Goal: Task Accomplishment & Management: Manage account settings

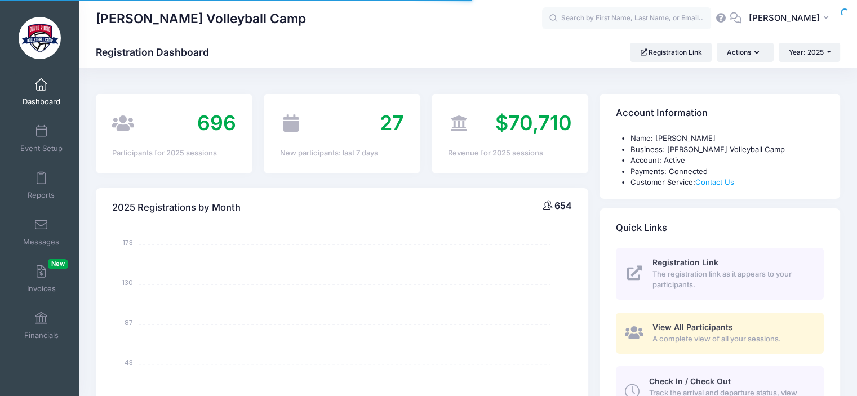
select select
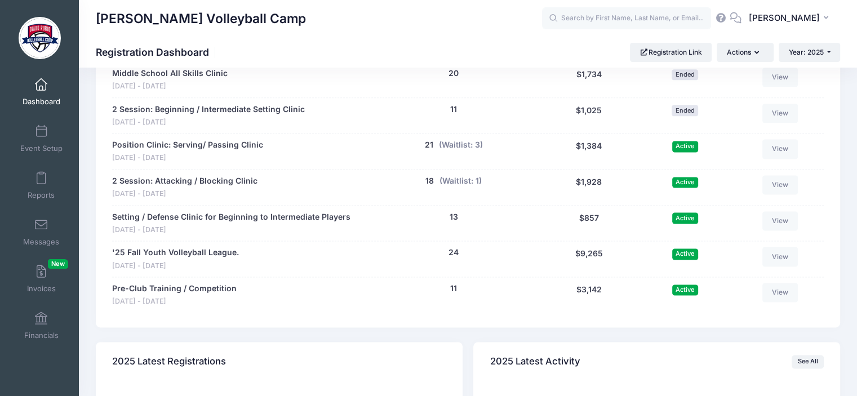
scroll to position [1467, 0]
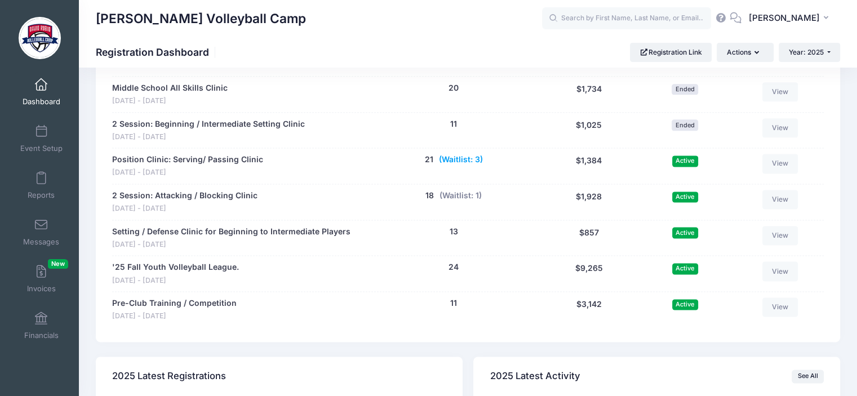
click at [458, 160] on button "(Waitlist: 3)" at bounding box center [461, 160] width 44 height 12
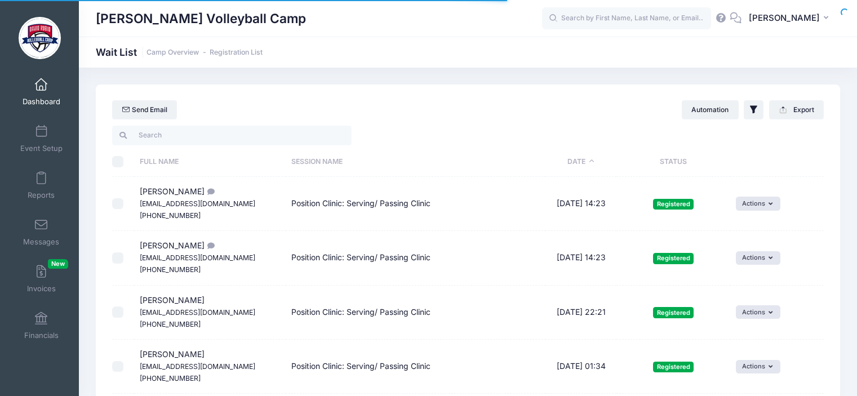
select select "50"
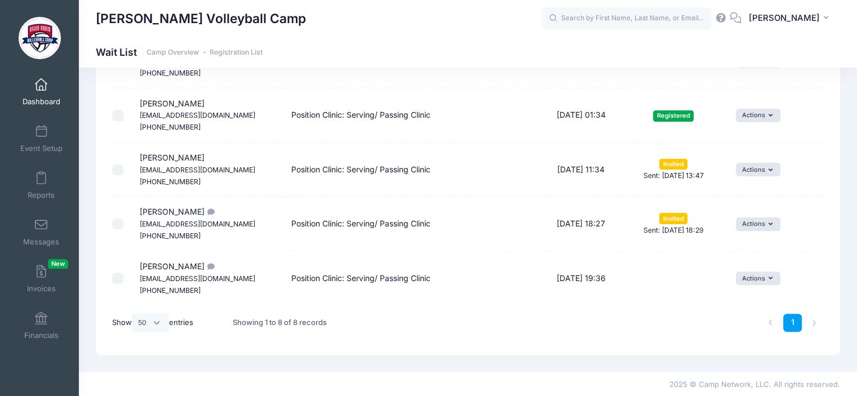
scroll to position [306, 0]
click at [763, 276] on button "Actions" at bounding box center [758, 278] width 45 height 14
click at [758, 301] on link "Invite" at bounding box center [750, 301] width 49 height 21
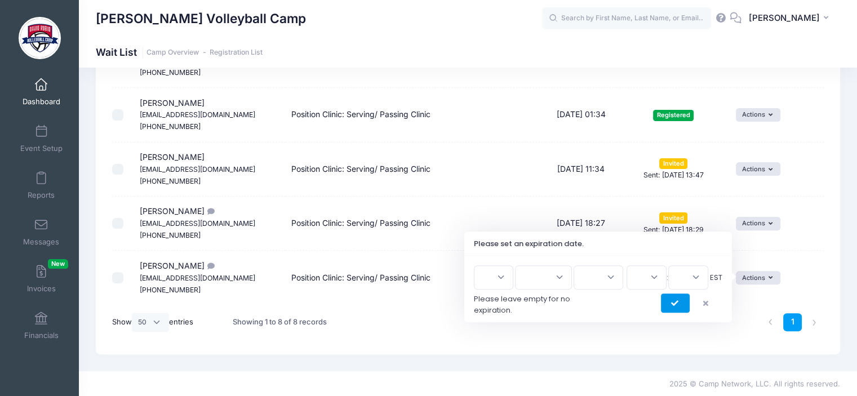
click at [667, 304] on button "submit" at bounding box center [675, 303] width 29 height 19
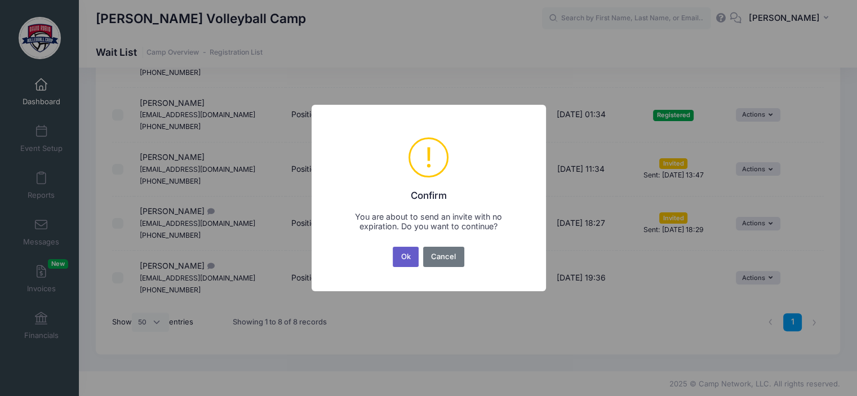
click at [406, 258] on button "Ok" at bounding box center [406, 257] width 26 height 20
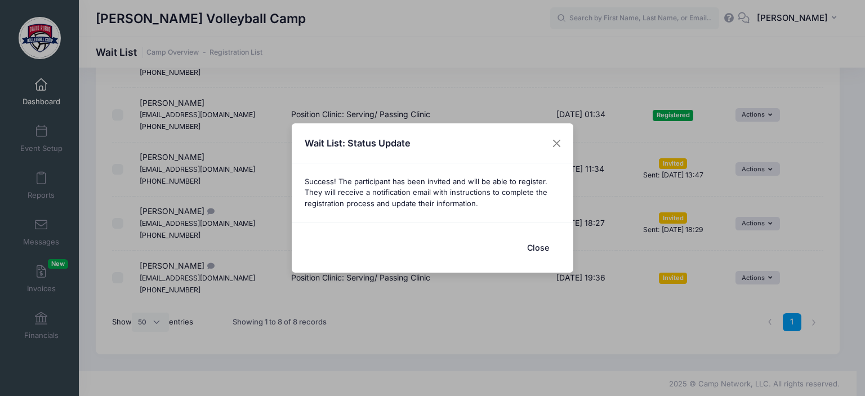
click at [540, 248] on button "Close" at bounding box center [538, 248] width 45 height 24
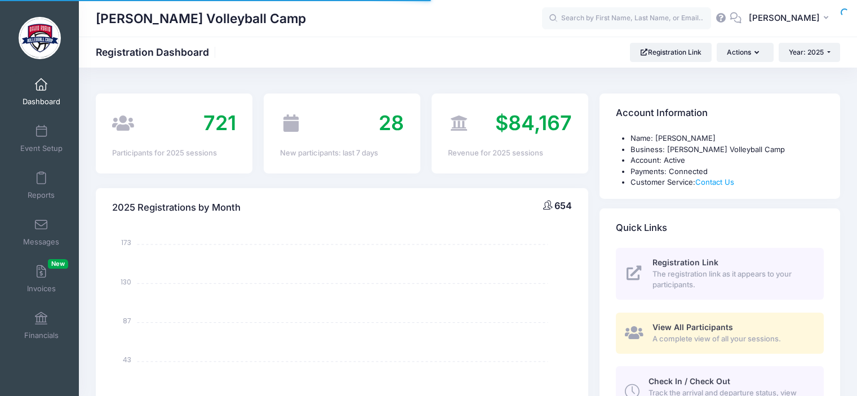
select select
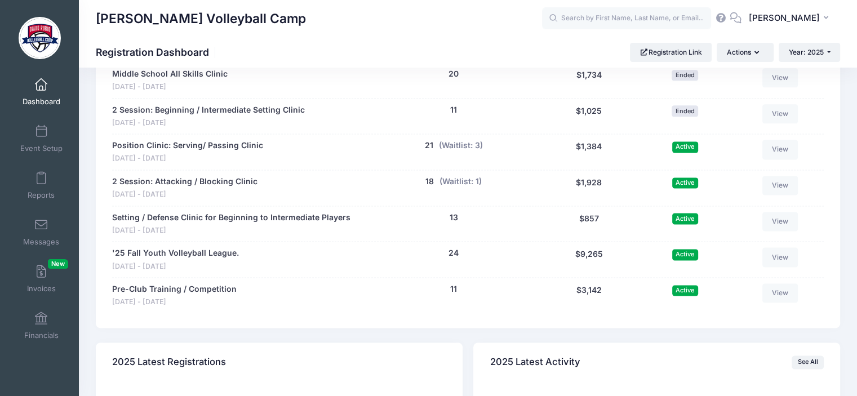
scroll to position [1481, 0]
click at [459, 180] on button "(Waitlist: 1)" at bounding box center [460, 181] width 42 height 12
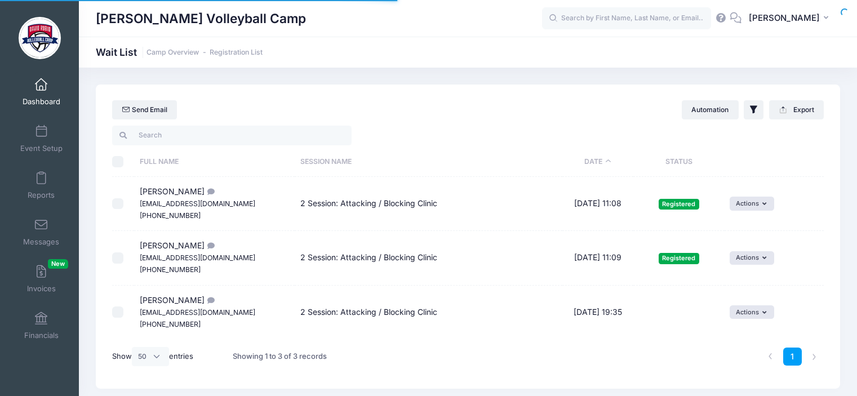
select select "50"
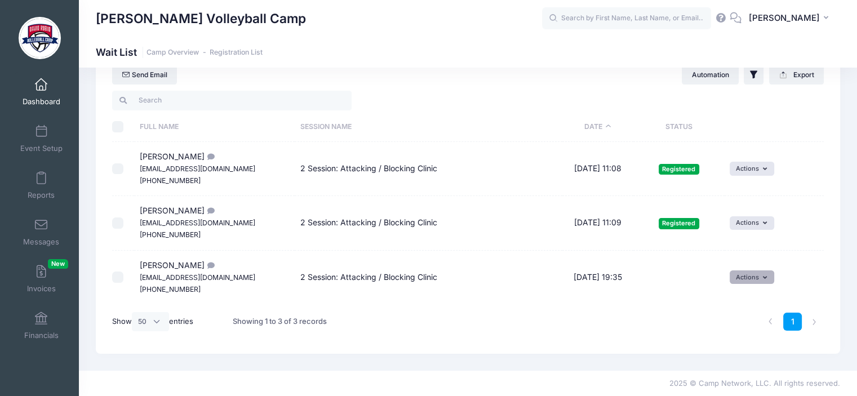
click at [767, 275] on button "Actions" at bounding box center [752, 277] width 45 height 14
click at [751, 300] on link "Invite" at bounding box center [744, 301] width 49 height 21
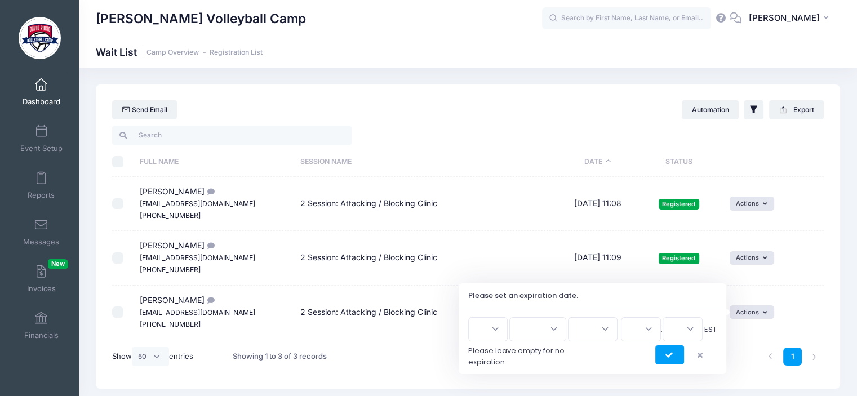
click at [507, 324] on select "1 2 3 4 5 6 7 8 9 10 11 12 13 14 15 16 17 18 19 20 21 22 23 24 25 26 27 28 29 3…" at bounding box center [487, 329] width 39 height 24
click at [669, 356] on icon "submit" at bounding box center [669, 356] width 9 height 0
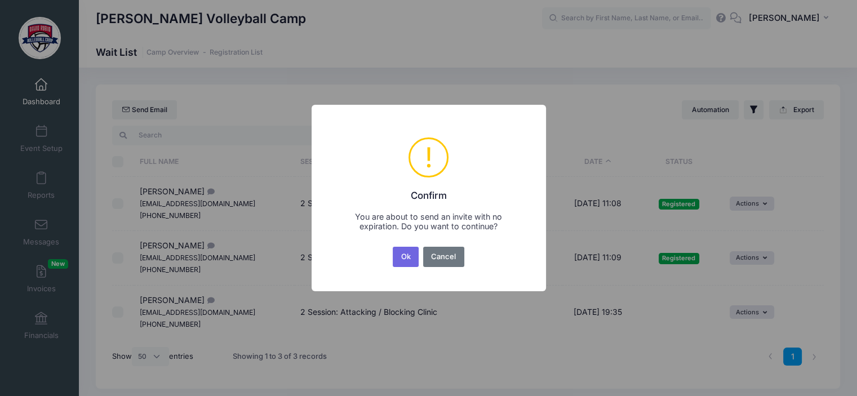
click at [406, 268] on div "Ok No Cancel" at bounding box center [428, 257] width 76 height 25
click at [406, 259] on button "Ok" at bounding box center [406, 257] width 26 height 20
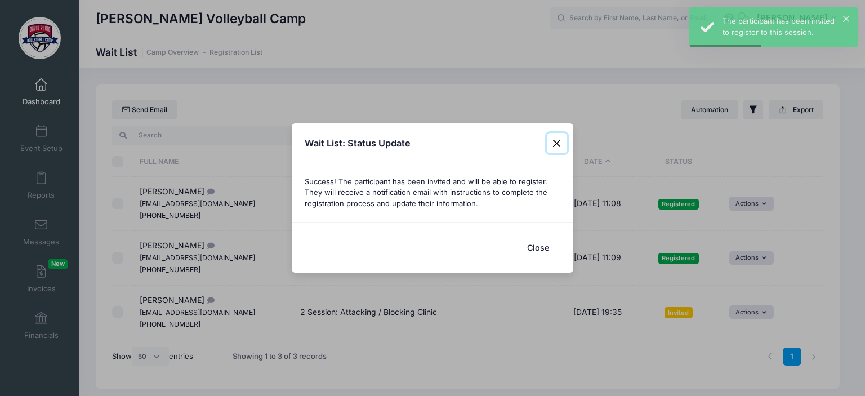
click at [554, 146] on button "Close" at bounding box center [557, 143] width 20 height 20
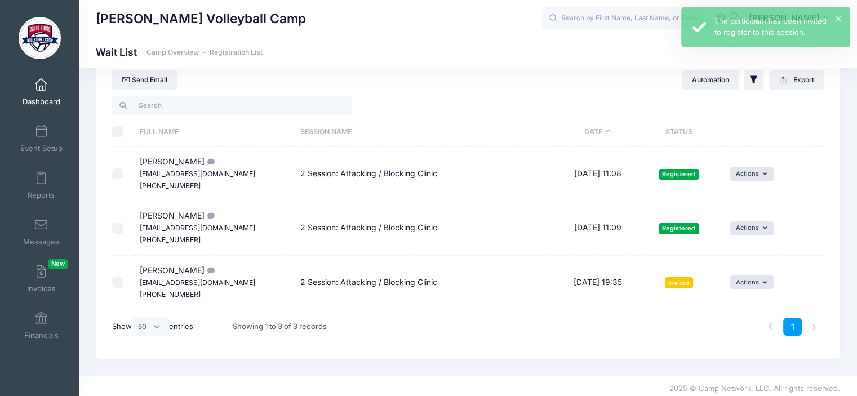
scroll to position [35, 0]
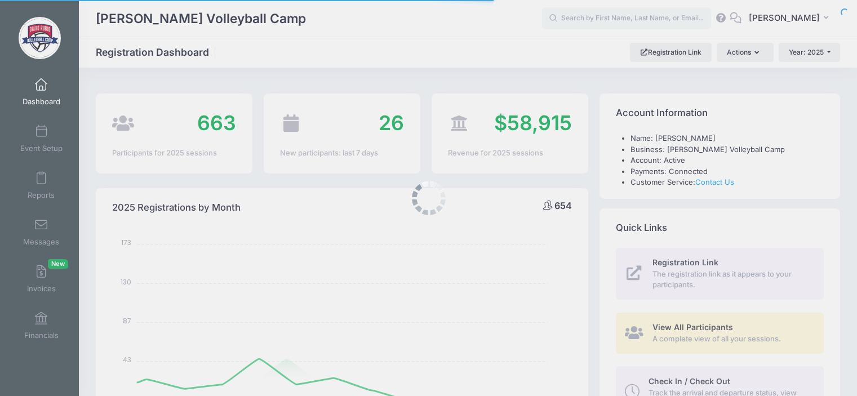
select select
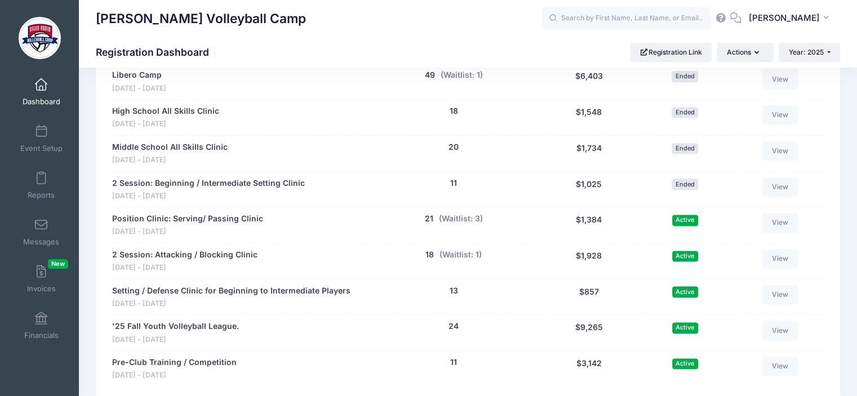
scroll to position [1395, 0]
